Goal: Information Seeking & Learning: Learn about a topic

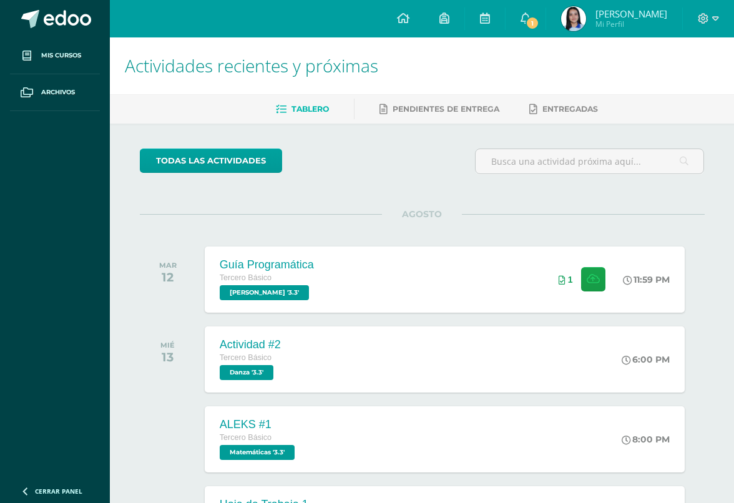
click at [75, 62] on link "Mis cursos" at bounding box center [55, 55] width 90 height 37
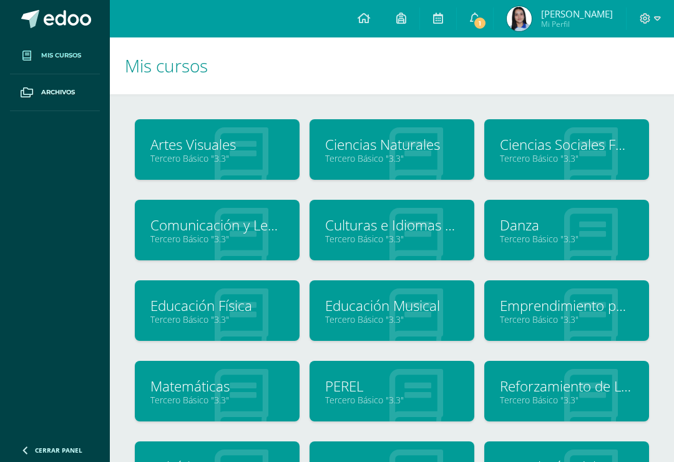
click at [425, 318] on link "Tercero Básico "3.3"" at bounding box center [392, 319] width 134 height 12
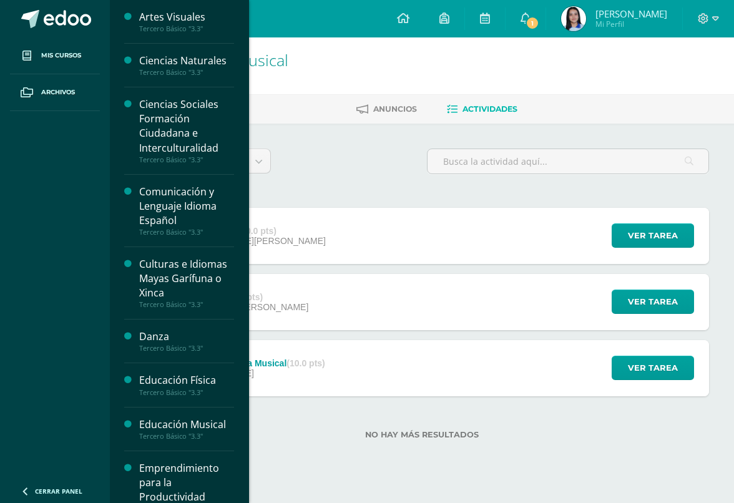
click at [58, 56] on span "Mis cursos" at bounding box center [61, 56] width 40 height 10
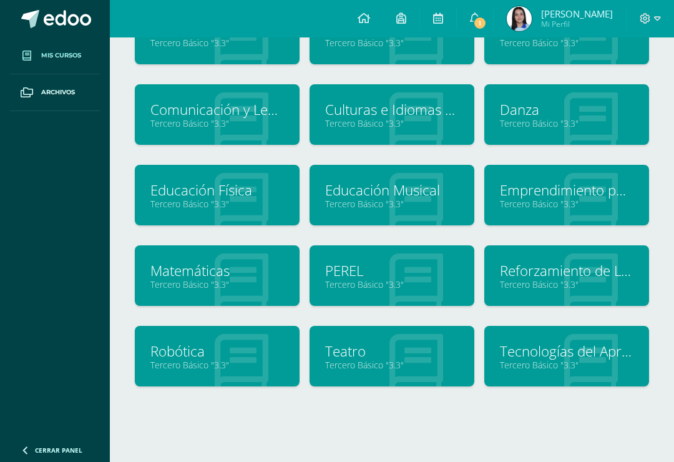
scroll to position [124, 0]
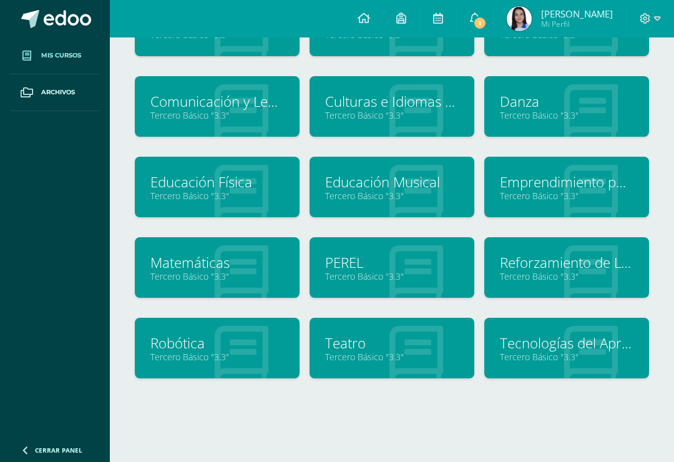
click at [378, 358] on link "Tercero Básico "3.3"" at bounding box center [392, 357] width 134 height 12
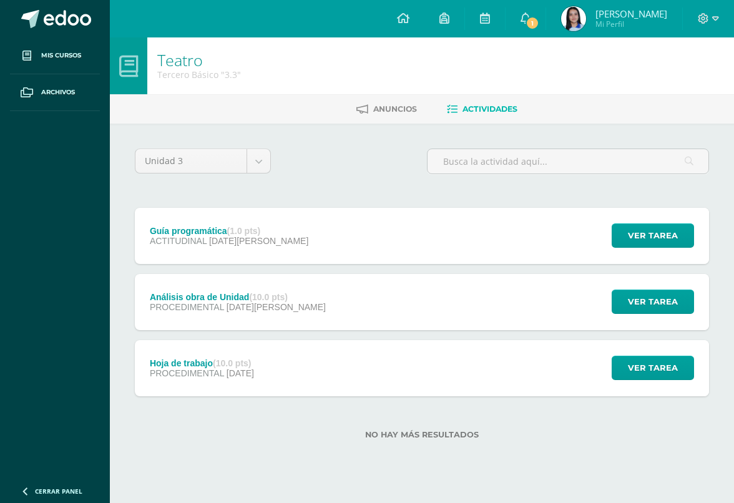
click at [435, 300] on div "Análisis obra de Unidad (10.0 pts) PROCEDIMENTAL [DATE][PERSON_NAME] Ver tarea …" at bounding box center [422, 302] width 574 height 56
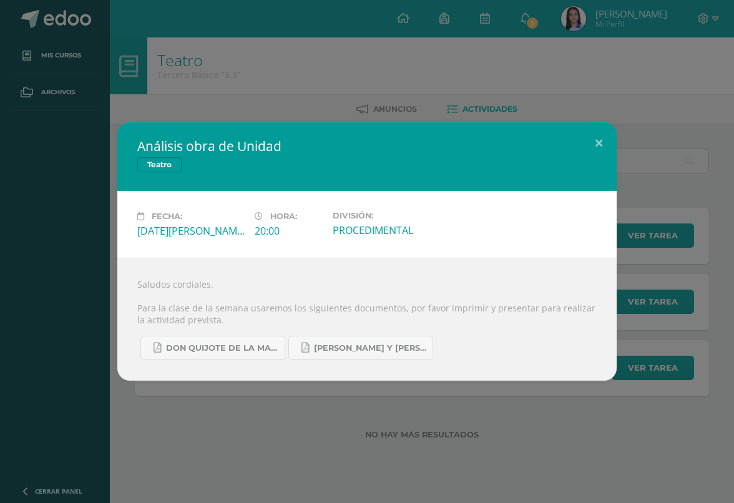
click at [265, 353] on span "Don quijote de la Mancha.pdf" at bounding box center [222, 348] width 112 height 10
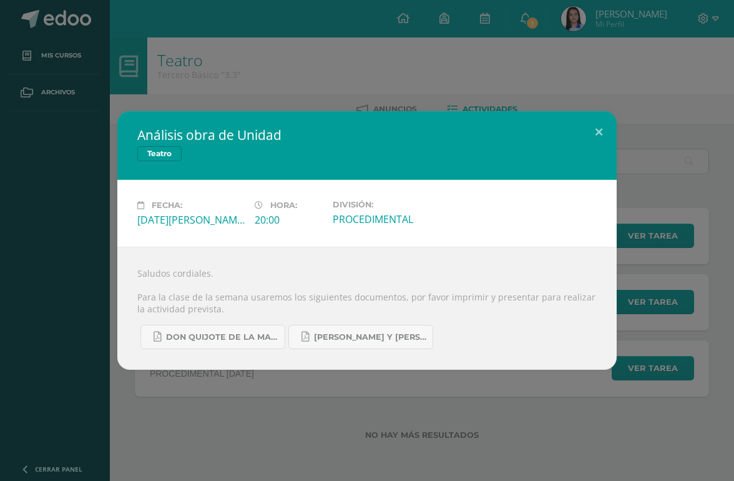
click at [372, 341] on span "Romeo y Julieta.pdf" at bounding box center [370, 337] width 112 height 10
click at [592, 129] on button at bounding box center [599, 132] width 36 height 42
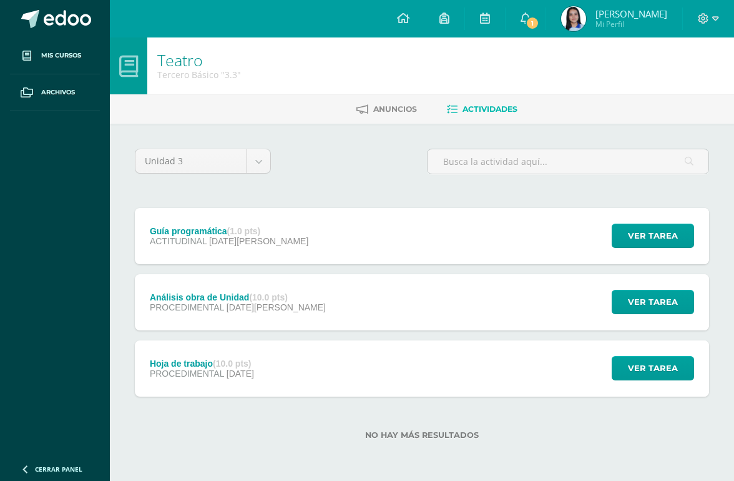
click at [48, 29] on link at bounding box center [55, 18] width 110 height 37
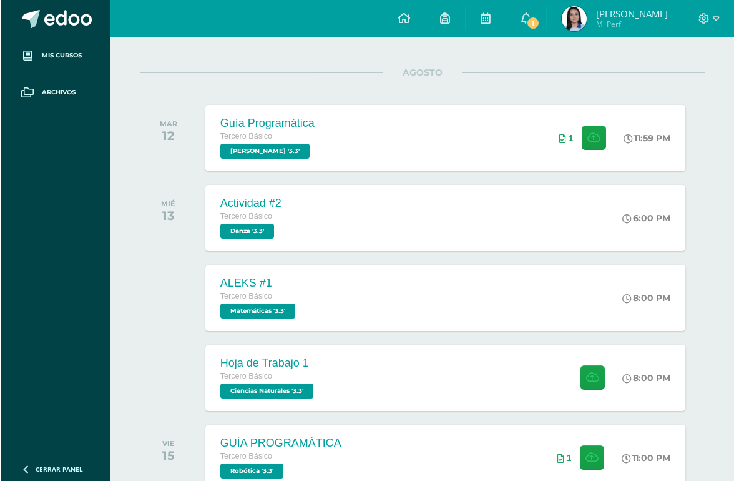
scroll to position [147, 0]
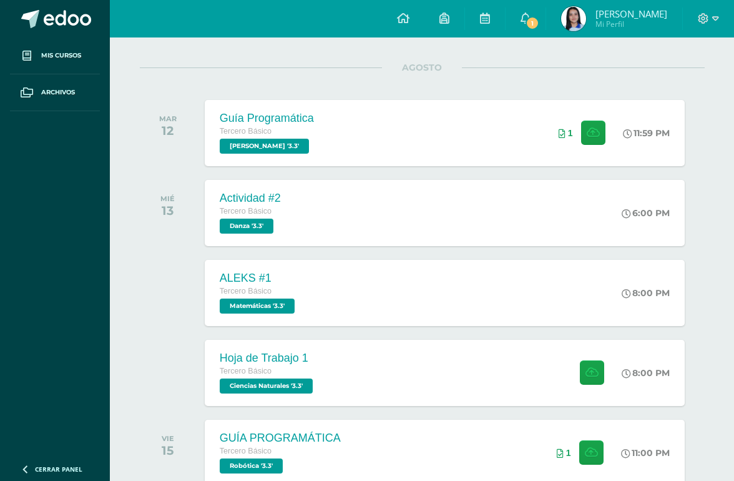
click at [602, 231] on div "Actividad #2 Tercero Básico Danza '3.3' 6:00 PM Actividad #2 [GEOGRAPHIC_DATA] …" at bounding box center [445, 213] width 480 height 66
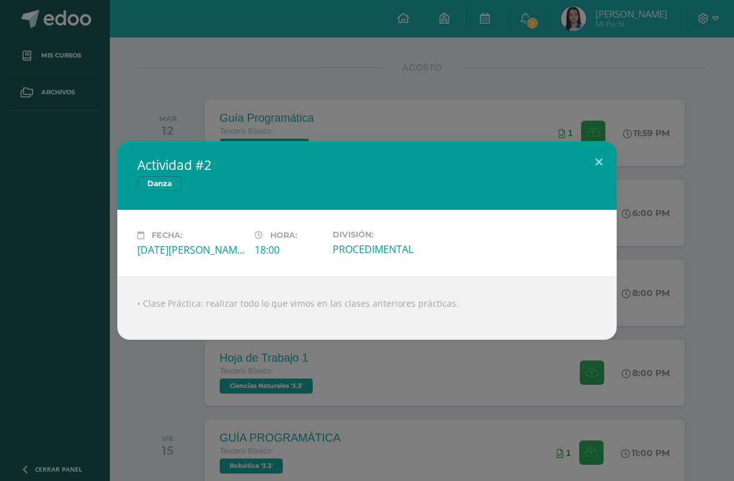
click at [471, 426] on div "Actividad #2 [GEOGRAPHIC_DATA] Fecha: [DATE][PERSON_NAME] Hora: 18:00 División:…" at bounding box center [367, 240] width 734 height 481
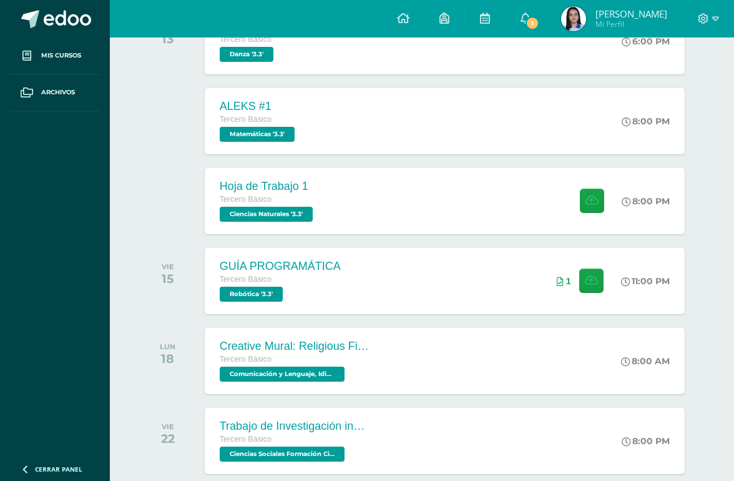
scroll to position [329, 0]
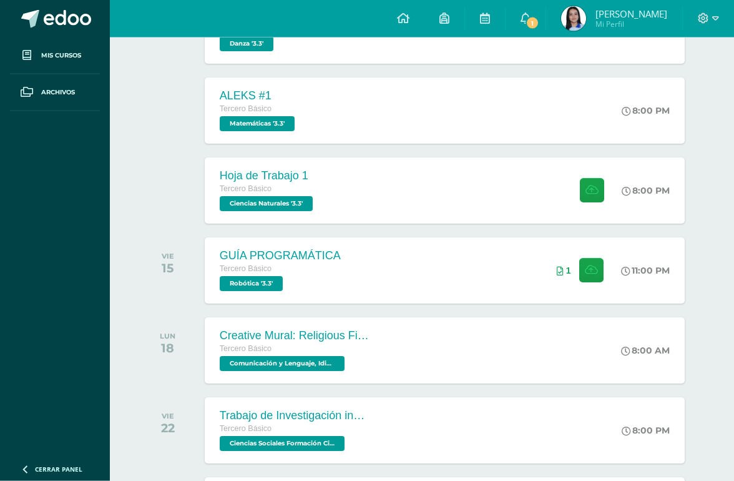
click at [499, 355] on div "Creative Mural: Religious Figure and exposition Tercero Básico Comunicación y L…" at bounding box center [445, 350] width 480 height 66
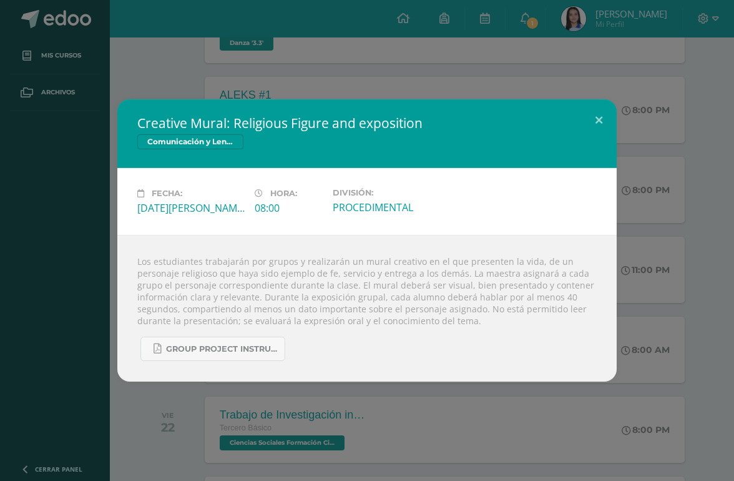
click at [459, 457] on div "Creative Mural: Religious Figure and exposition Comunicación y Lenguaje, Idioma…" at bounding box center [367, 240] width 734 height 481
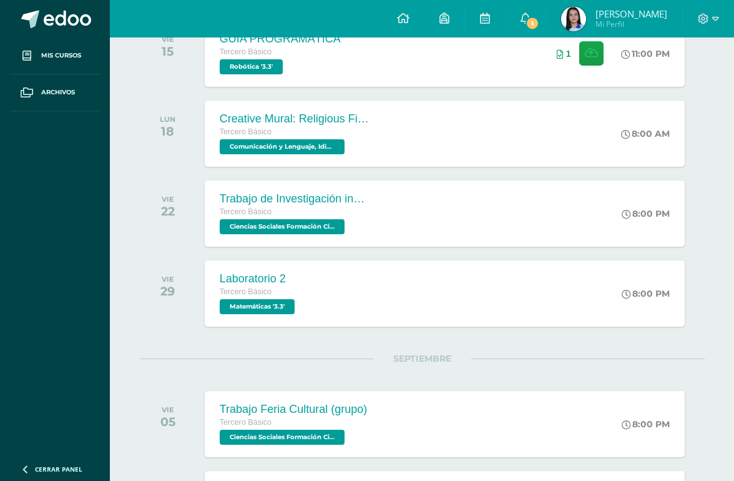
scroll to position [545, 0]
